Goal: Transaction & Acquisition: Book appointment/travel/reservation

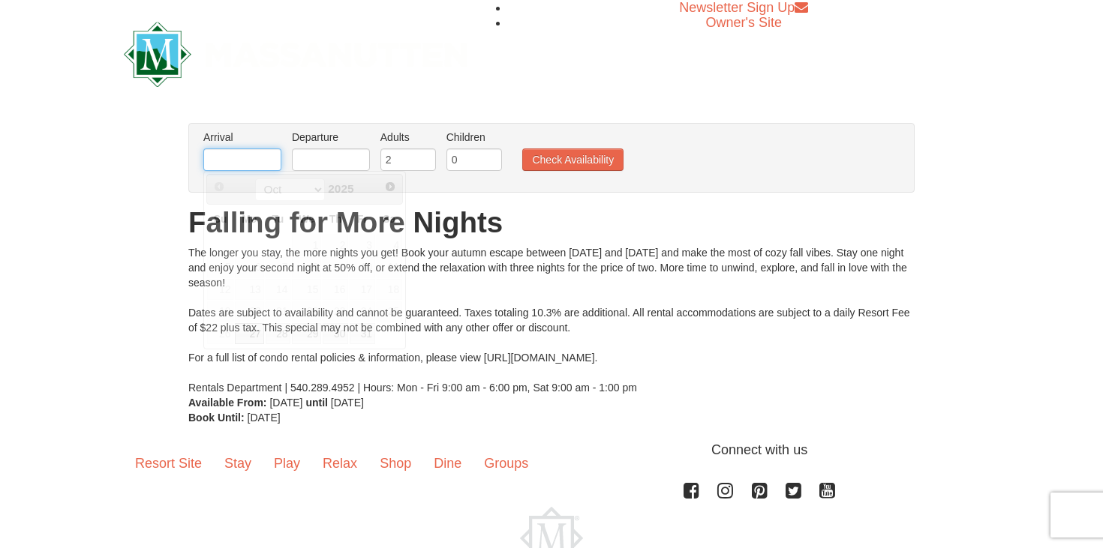
click at [239, 156] on input "text" at bounding box center [242, 160] width 78 height 23
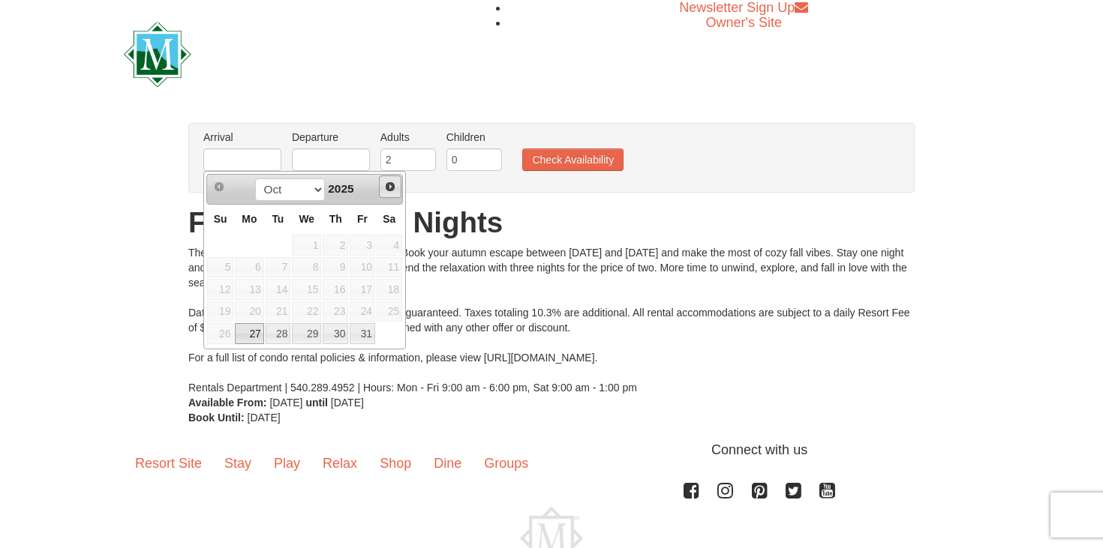
click at [393, 185] on span "Next" at bounding box center [390, 187] width 12 height 12
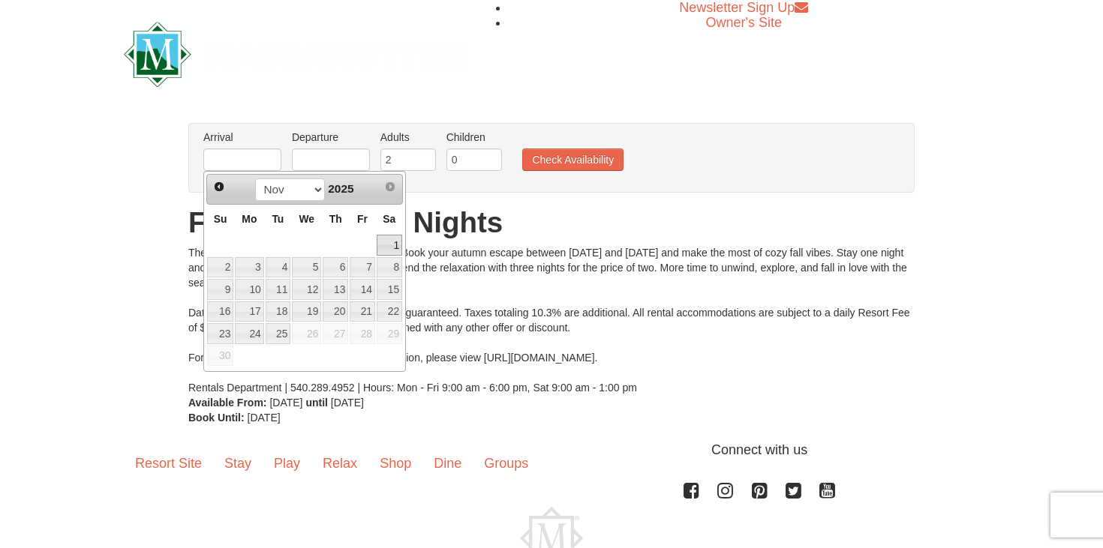
click at [391, 238] on link "1" at bounding box center [390, 245] width 26 height 21
type input "[DATE]"
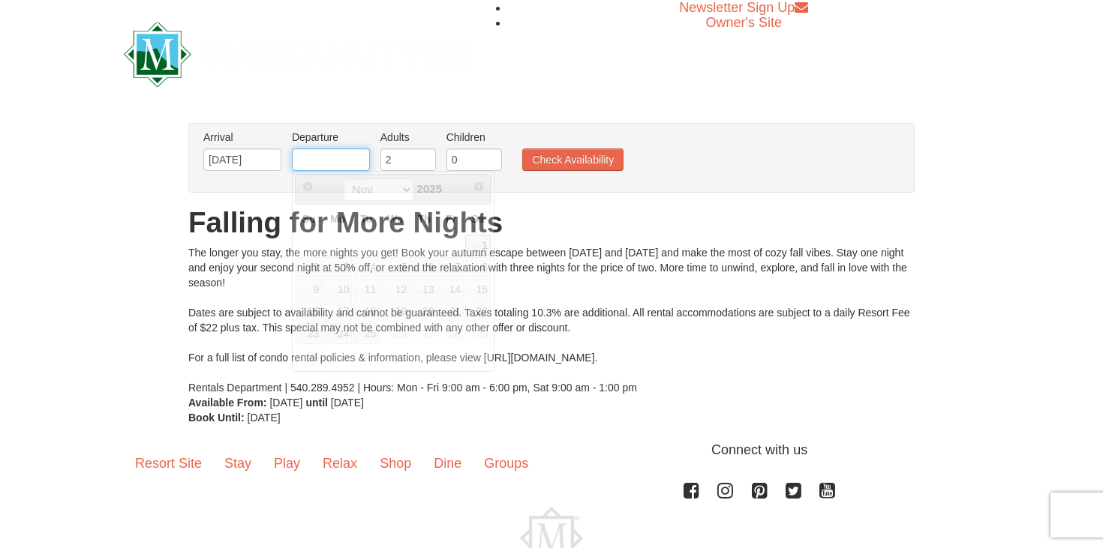
click at [352, 169] on input "text" at bounding box center [331, 160] width 78 height 23
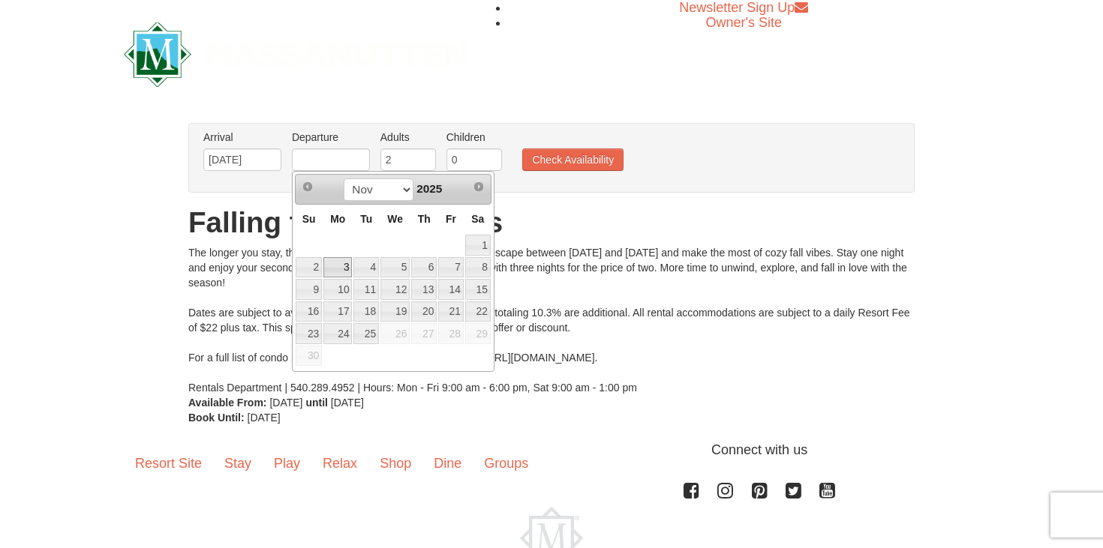
click at [338, 270] on link "3" at bounding box center [337, 267] width 29 height 21
type input "[DATE]"
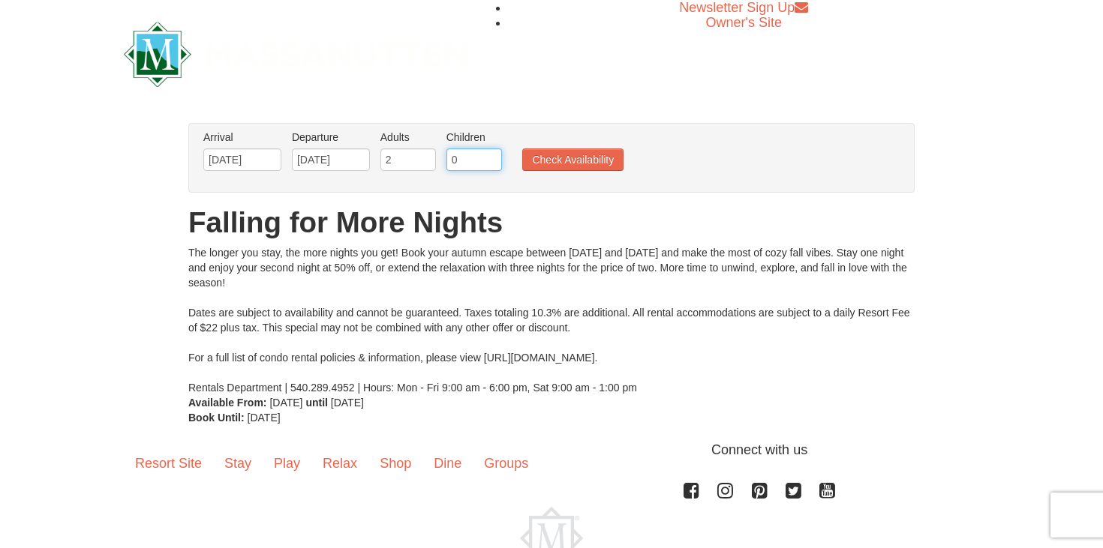
click at [453, 167] on input "0" at bounding box center [474, 160] width 56 height 23
type input "2"
click at [563, 167] on button "Check Availability" at bounding box center [572, 160] width 101 height 23
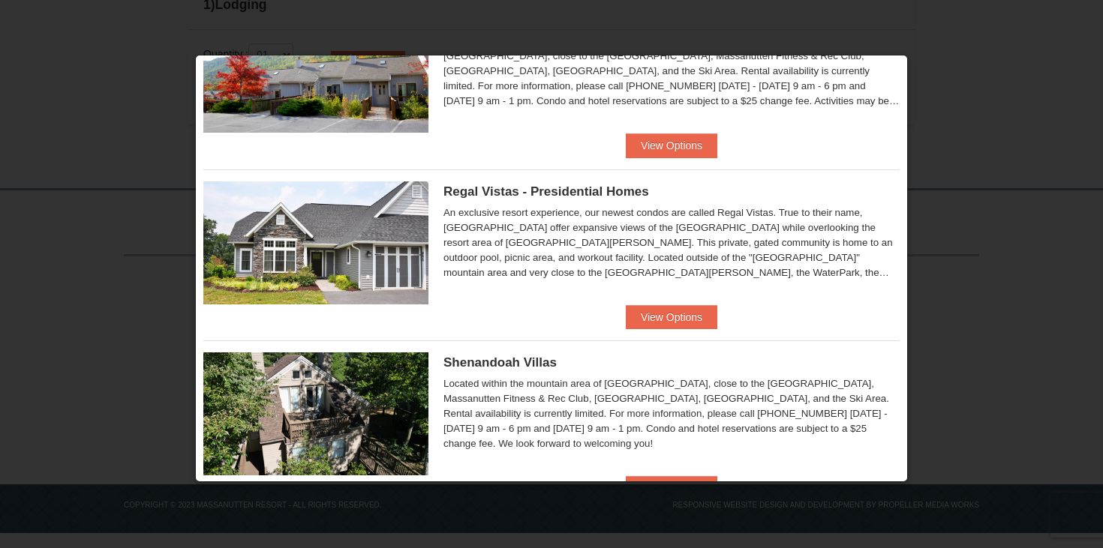
scroll to position [4, 0]
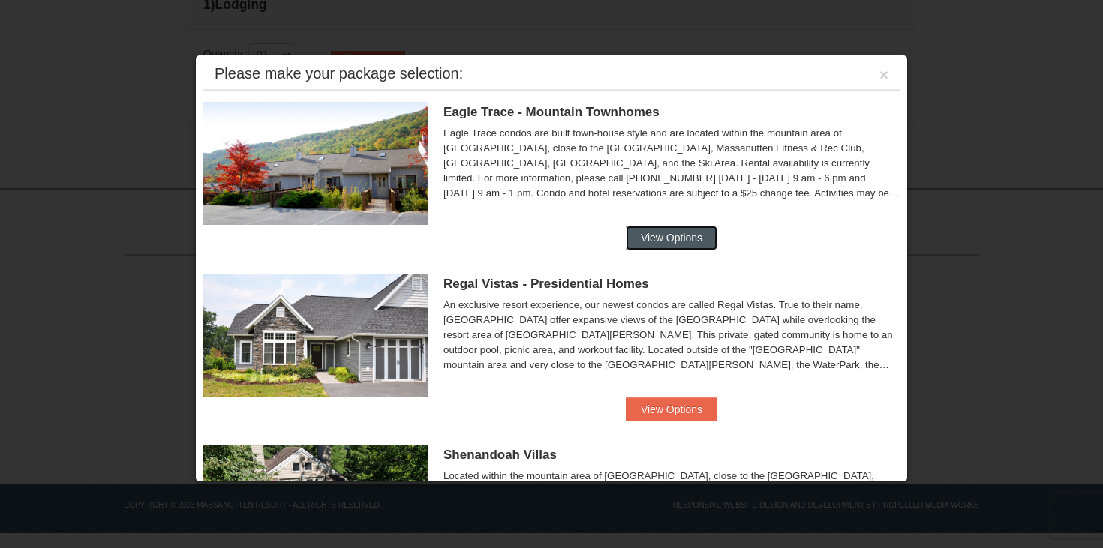
click at [684, 244] on button "View Options" at bounding box center [672, 238] width 92 height 24
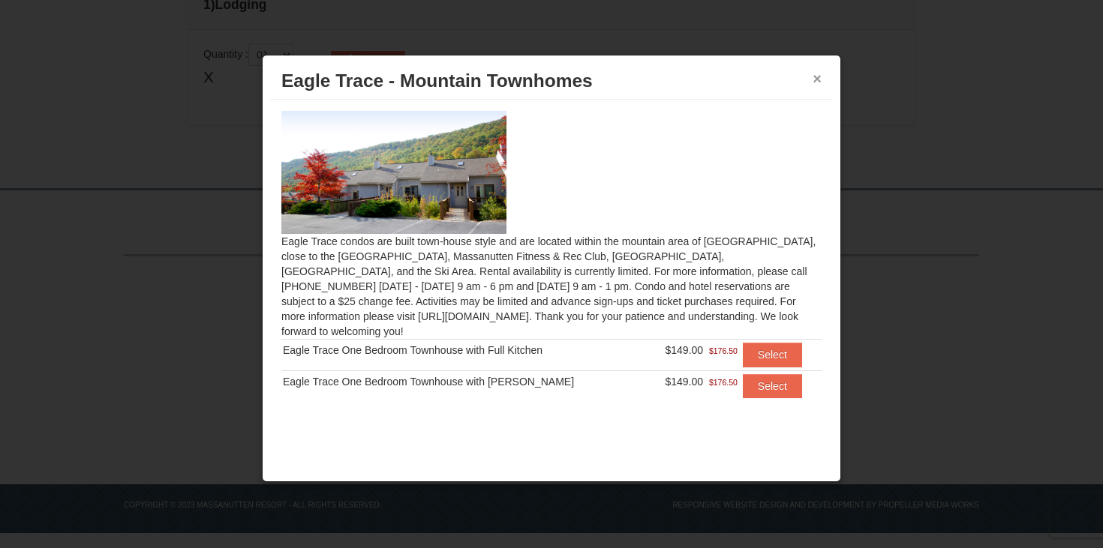
click at [814, 74] on button "×" at bounding box center [816, 78] width 9 height 15
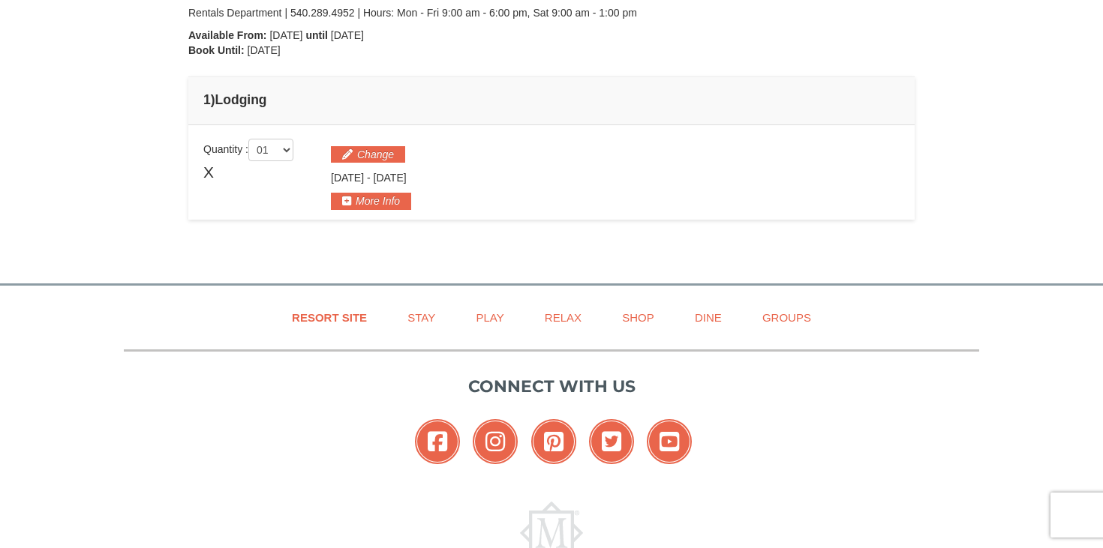
scroll to position [0, 0]
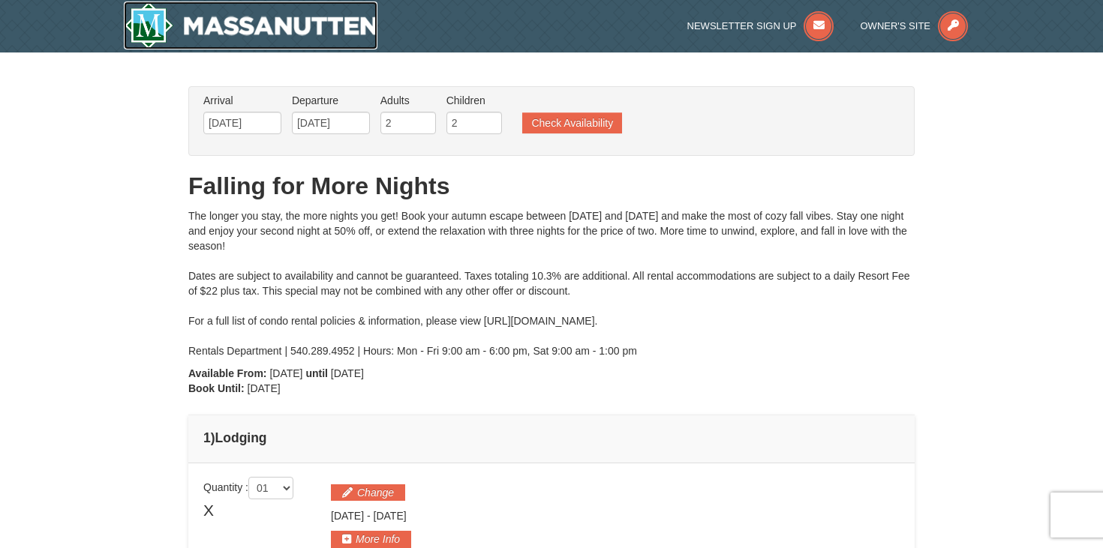
click at [209, 36] on img at bounding box center [251, 26] width 254 height 48
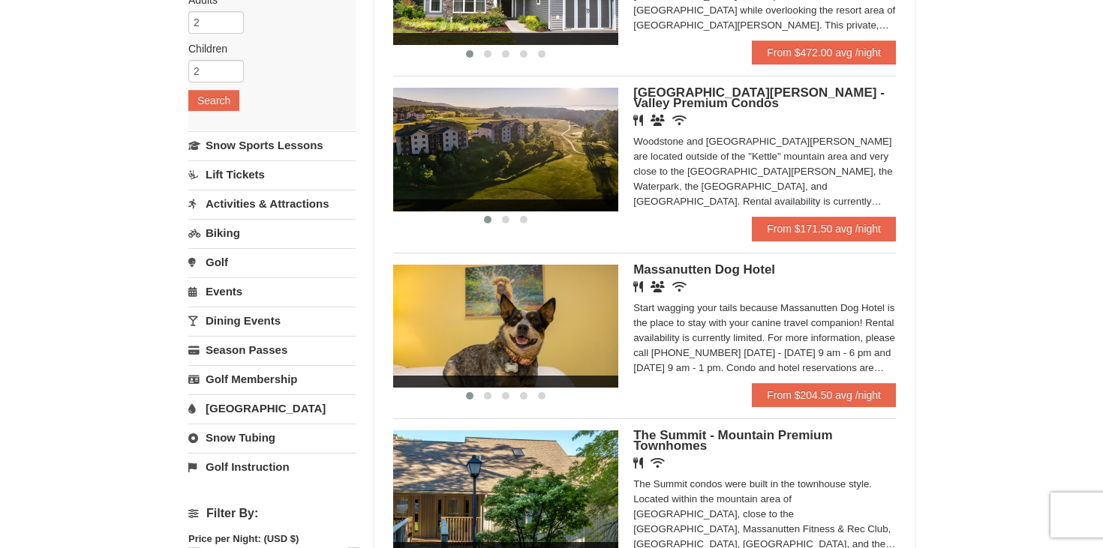
scroll to position [268, 0]
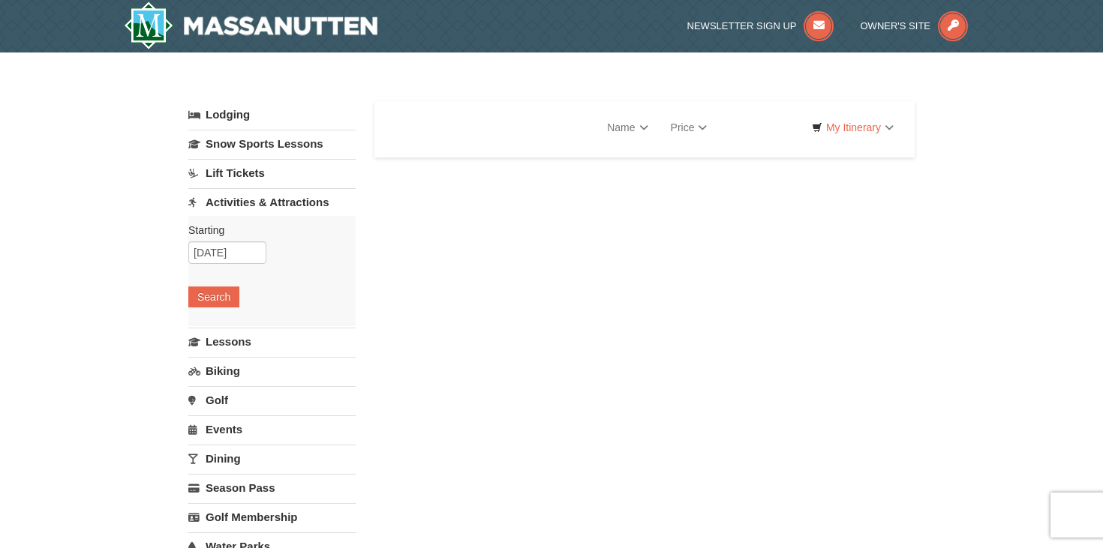
select select "10"
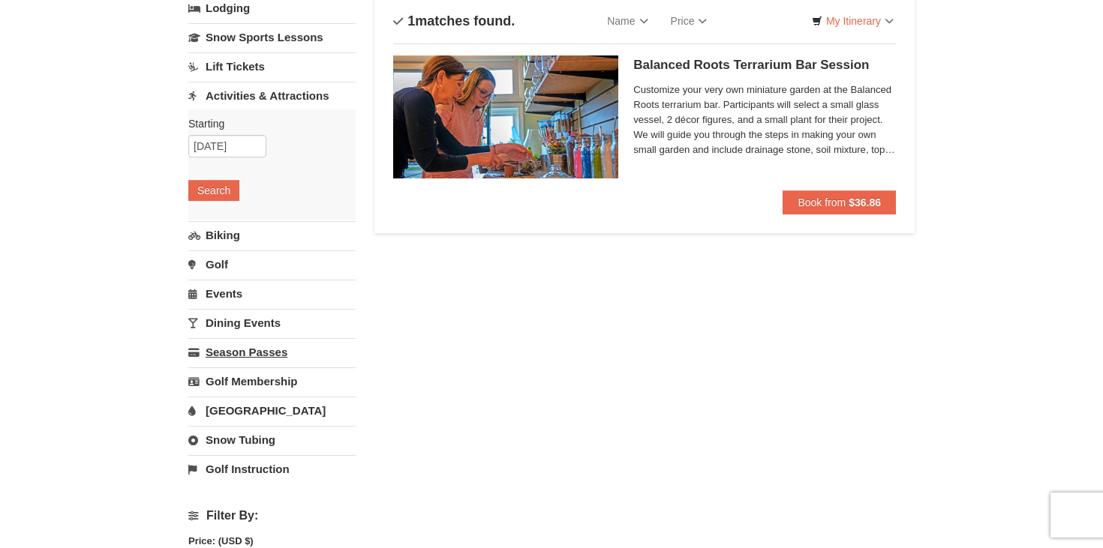
scroll to position [78, 0]
